Goal: Ask a question

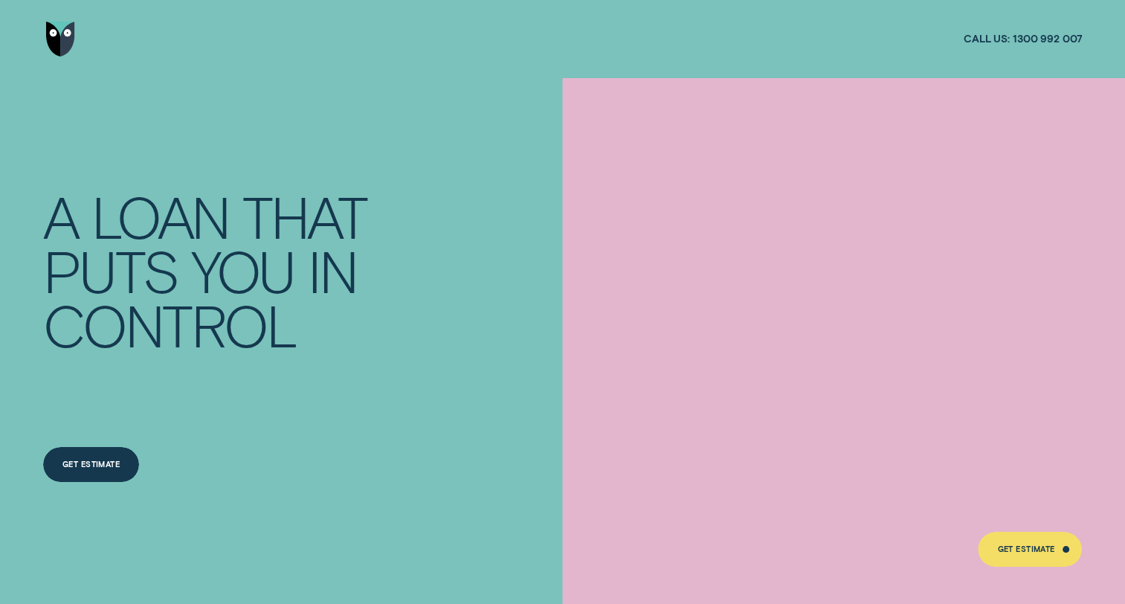
click at [501, 125] on div "Wisr Personal Loans A LOAN THAT PUTS YOU IN CONTROL Get a personalised rate est…" at bounding box center [562, 341] width 1052 height 526
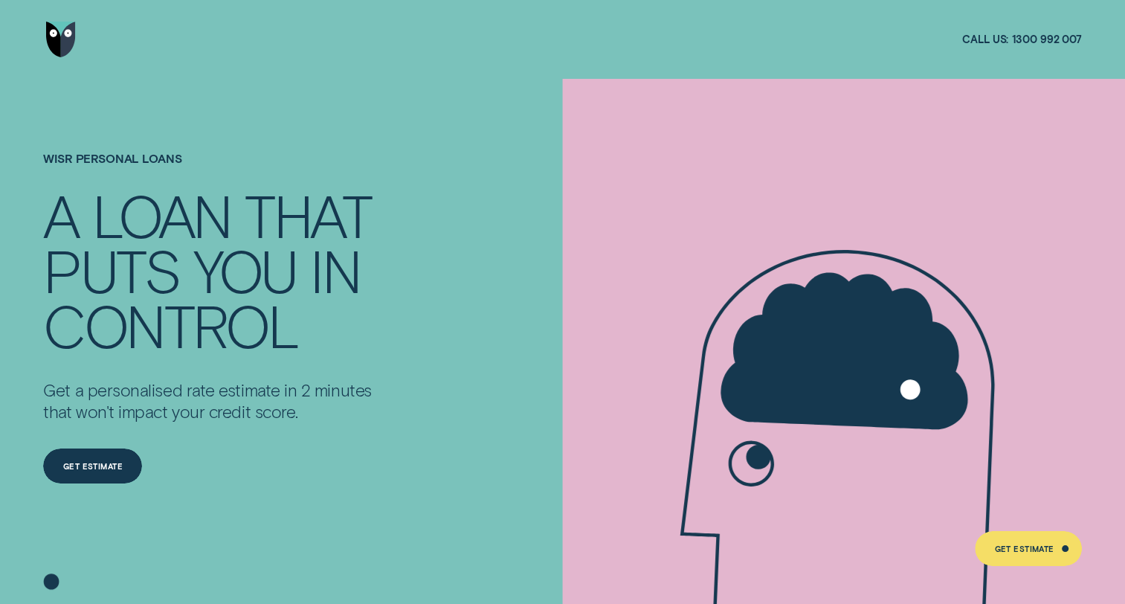
click at [485, 137] on div "Wisr Personal Loans A LOAN THAT PUTS YOU IN CONTROL Get a personalised rate est…" at bounding box center [262, 341] width 451 height 525
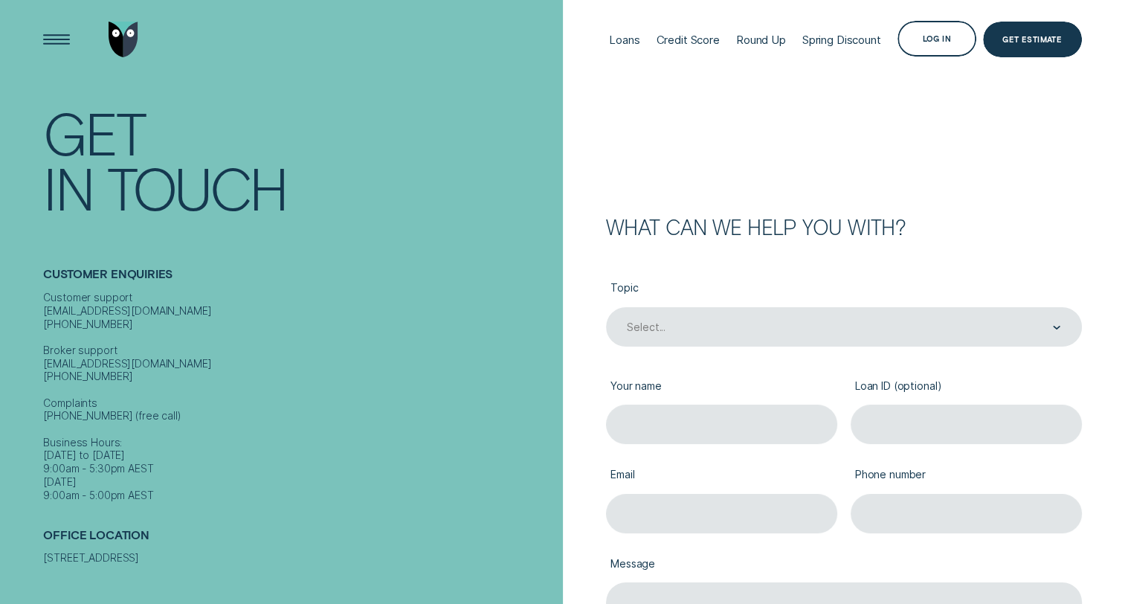
click at [965, 296] on label "Topic" at bounding box center [844, 289] width 476 height 36
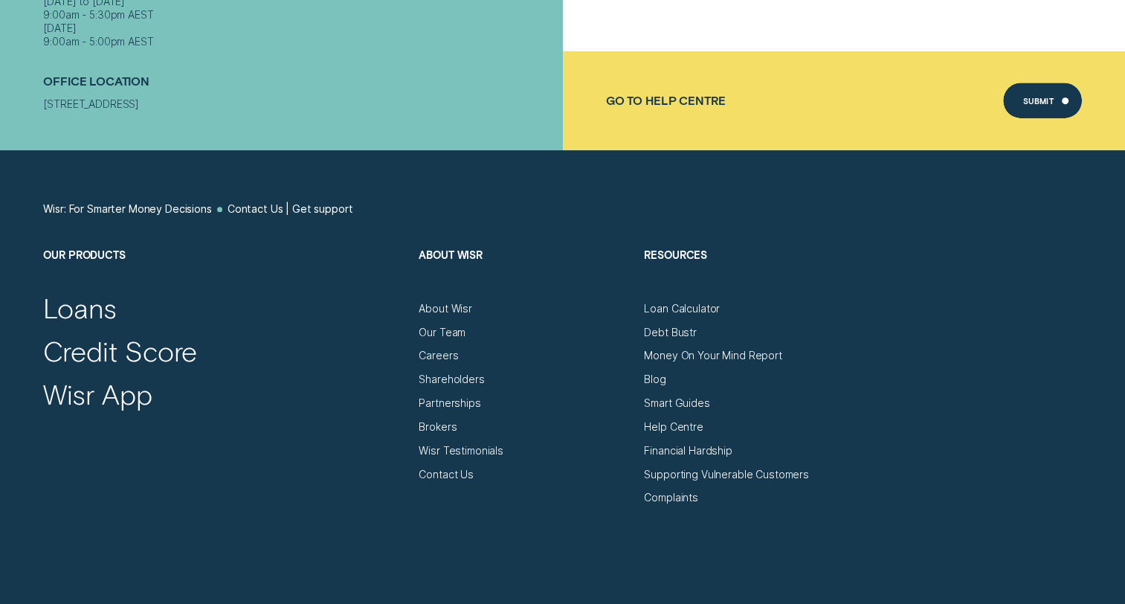
scroll to position [743, 0]
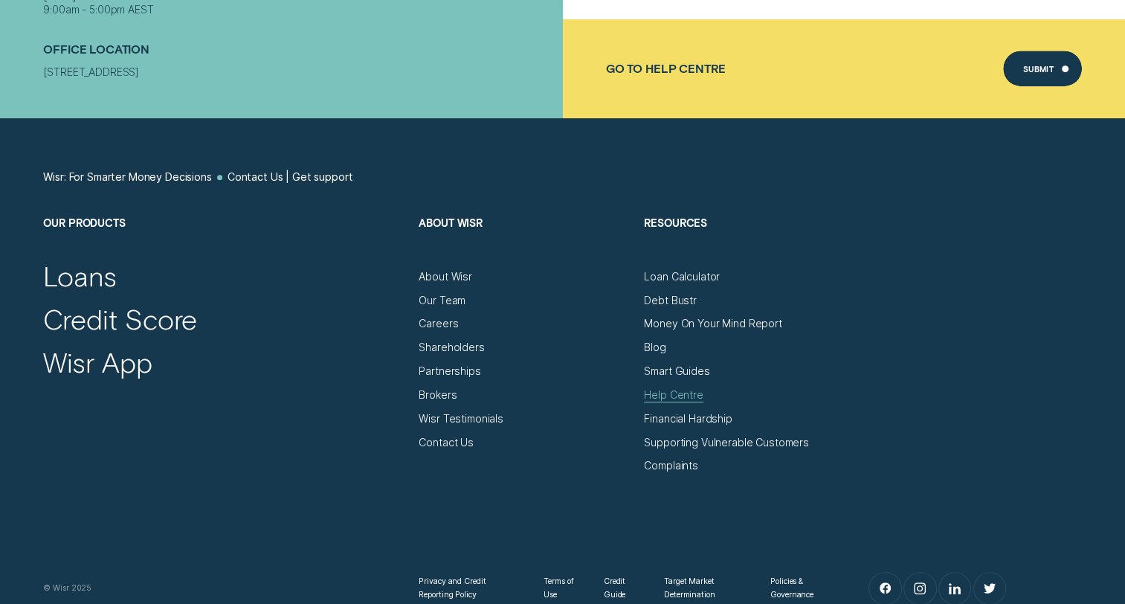
click at [692, 396] on div "Help Centre" at bounding box center [673, 394] width 59 height 13
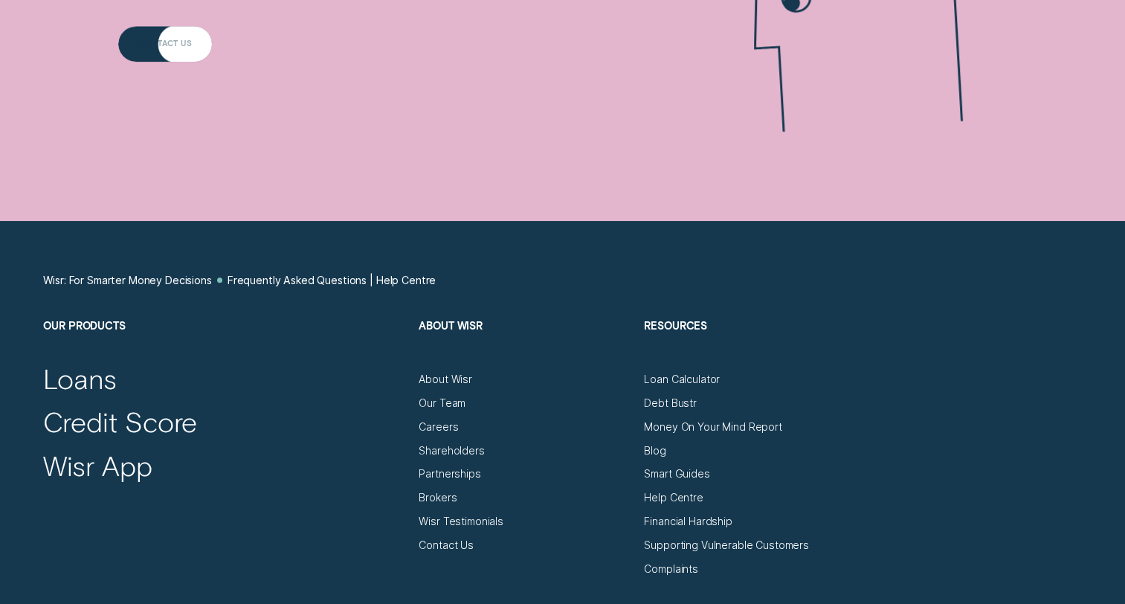
scroll to position [1636, 0]
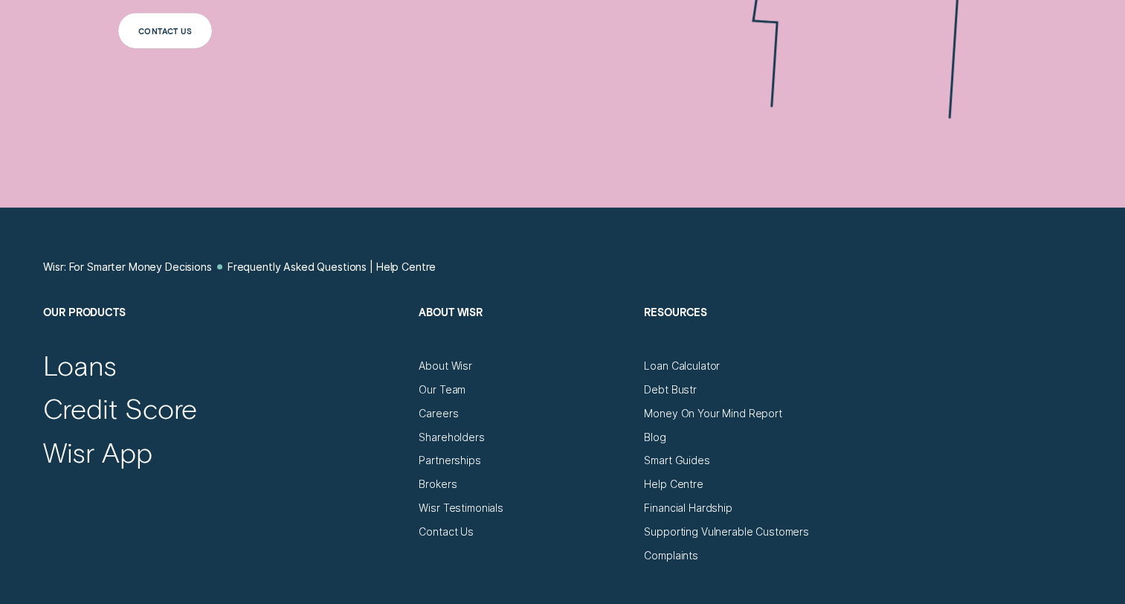
click at [144, 30] on div "Contact us" at bounding box center [165, 31] width 54 height 7
